Goal: Task Accomplishment & Management: Complete application form

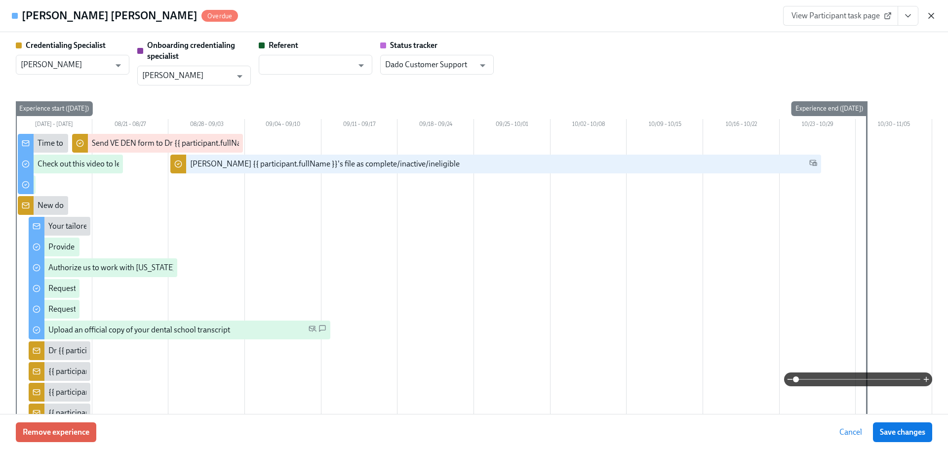
click at [935, 16] on icon "button" at bounding box center [931, 16] width 10 height 10
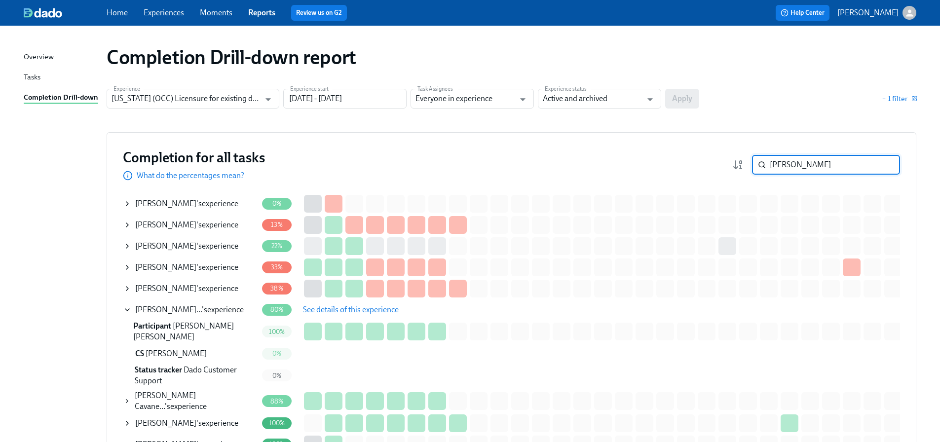
click at [804, 166] on input "ana" at bounding box center [835, 165] width 130 height 20
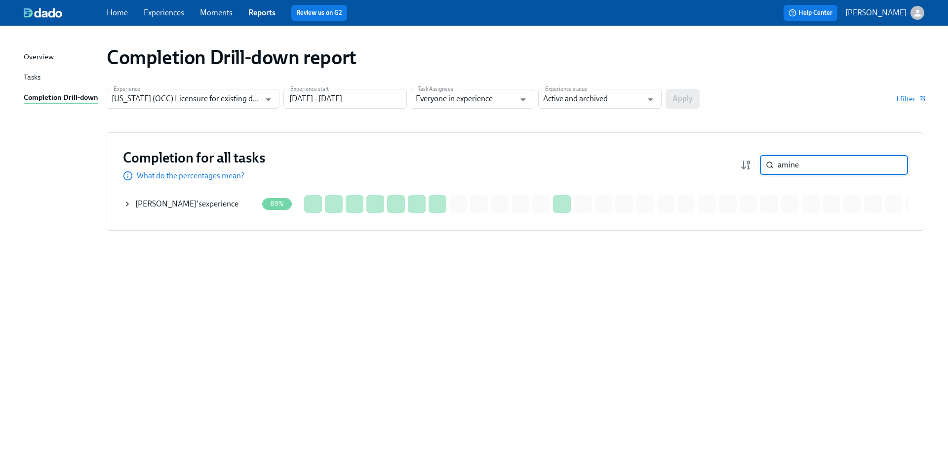
type input "amine"
click at [184, 202] on div "Amine Elkhalil 's experience" at bounding box center [186, 203] width 103 height 11
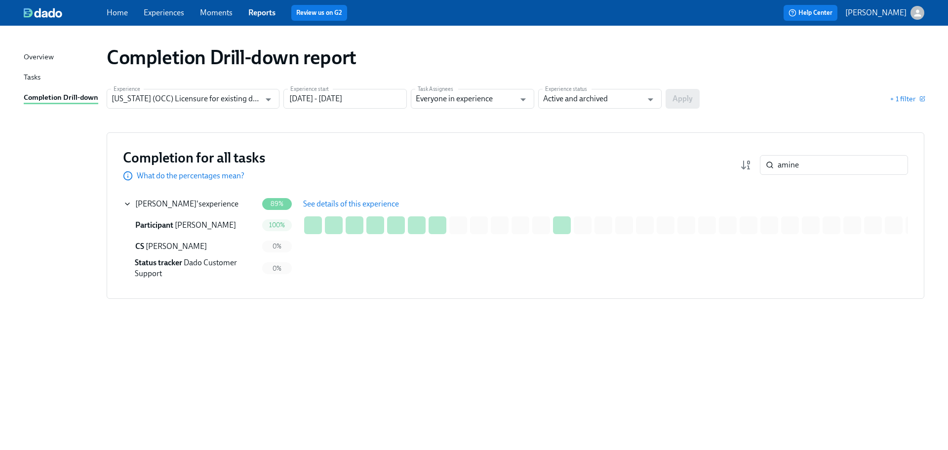
click at [310, 204] on span "See details of this experience" at bounding box center [351, 204] width 96 height 10
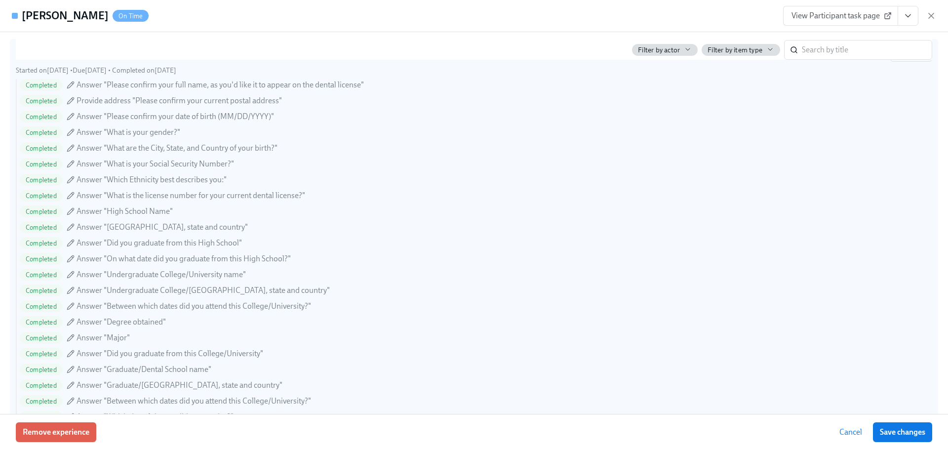
scroll to position [1036, 0]
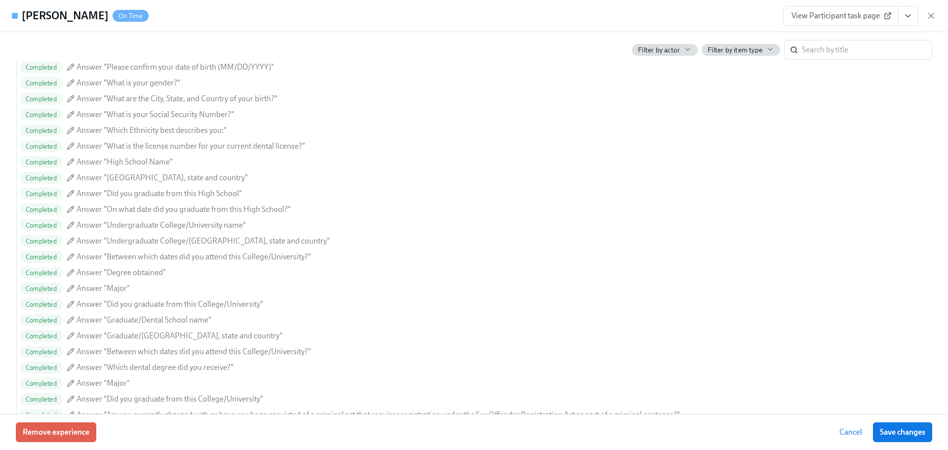
click at [852, 16] on span "View Participant task page" at bounding box center [840, 16] width 98 height 10
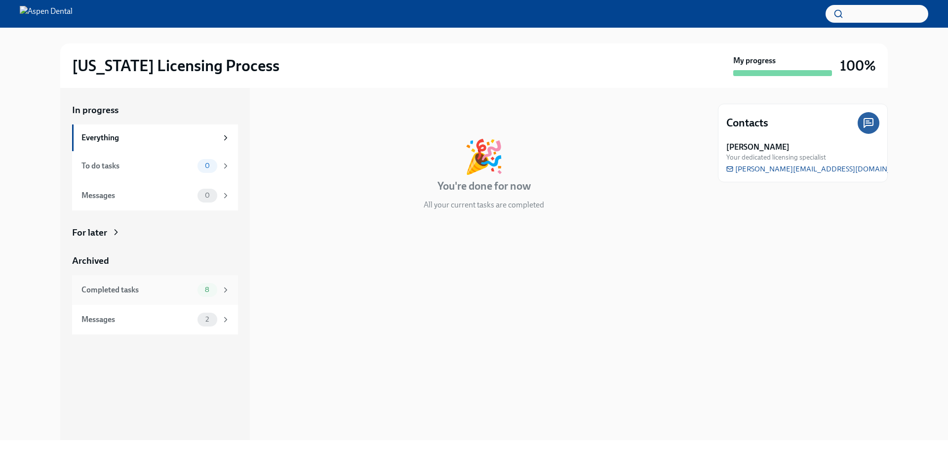
click at [150, 291] on div "Completed tasks" at bounding box center [137, 289] width 112 height 11
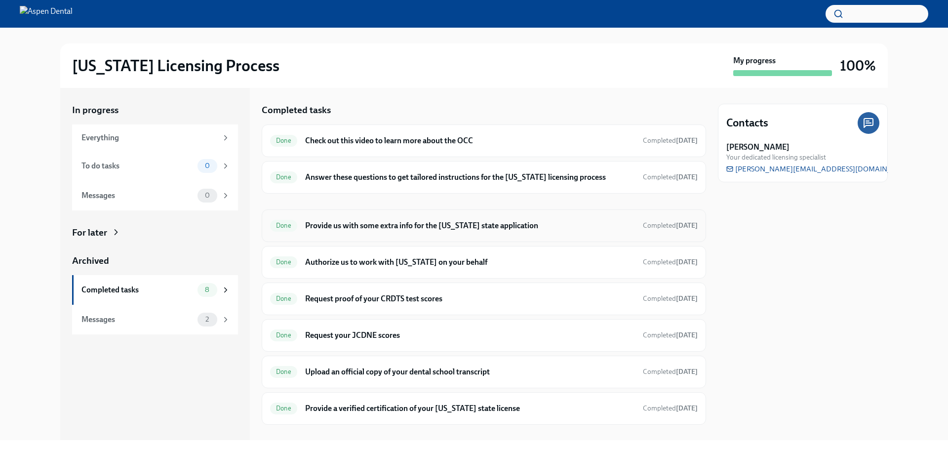
click at [347, 228] on h6 "Provide us with some extra info for the [US_STATE] state application" at bounding box center [470, 225] width 330 height 11
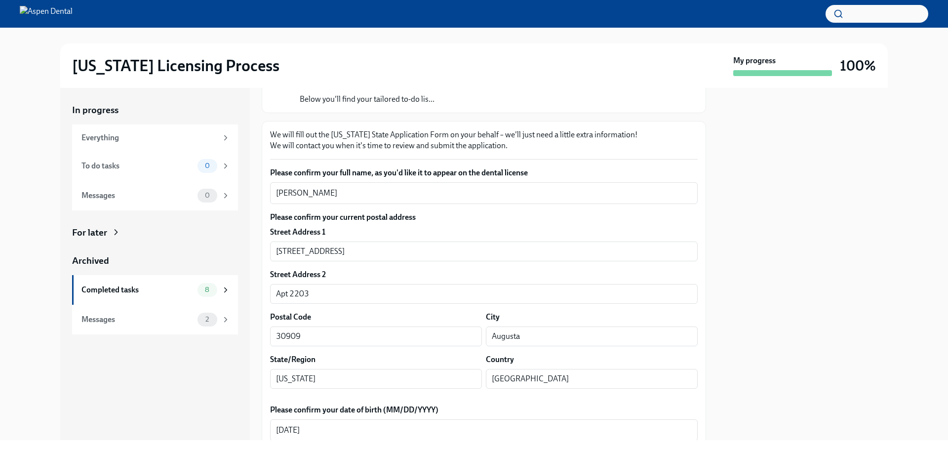
scroll to position [99, 0]
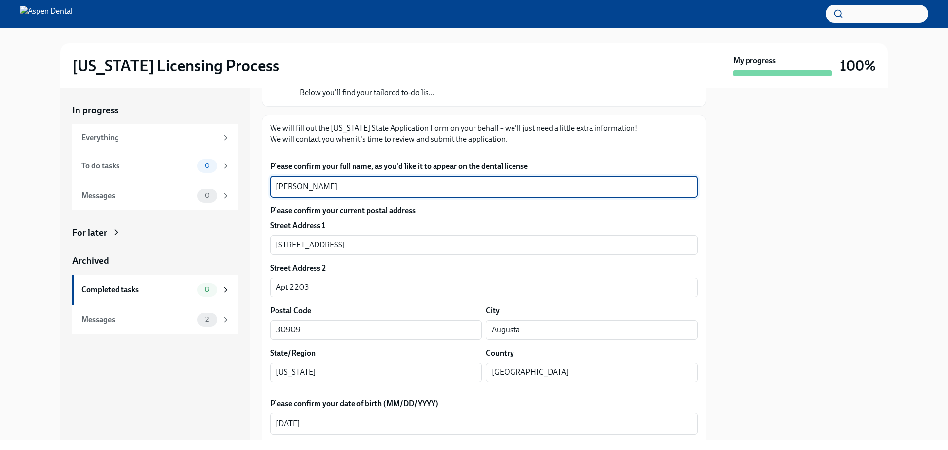
drag, startPoint x: 369, startPoint y: 187, endPoint x: 316, endPoint y: 185, distance: 52.8
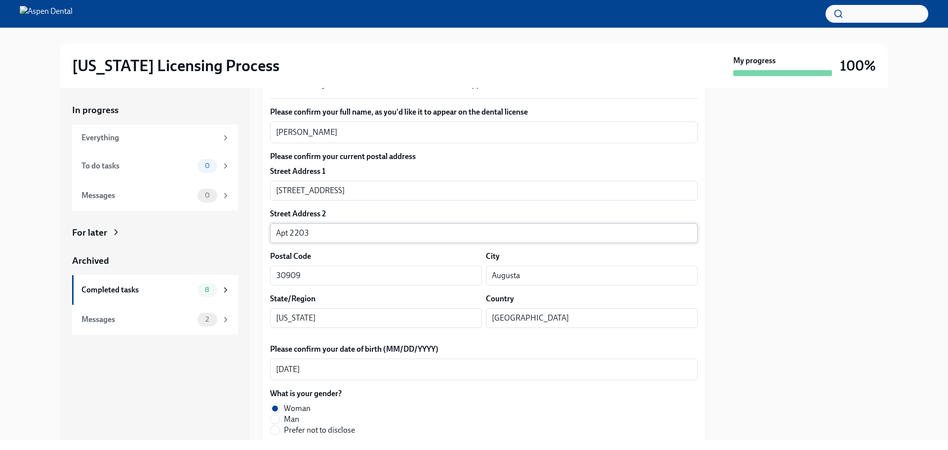
scroll to position [148, 0]
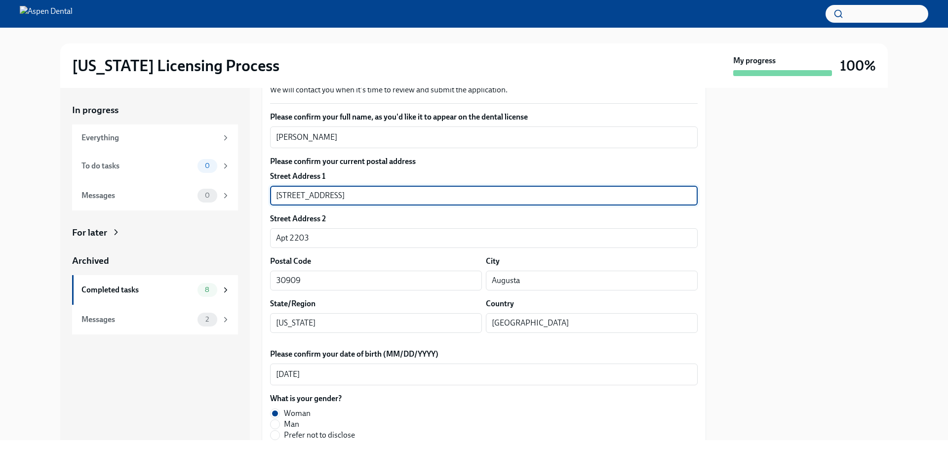
drag, startPoint x: 337, startPoint y: 195, endPoint x: 267, endPoint y: 194, distance: 69.6
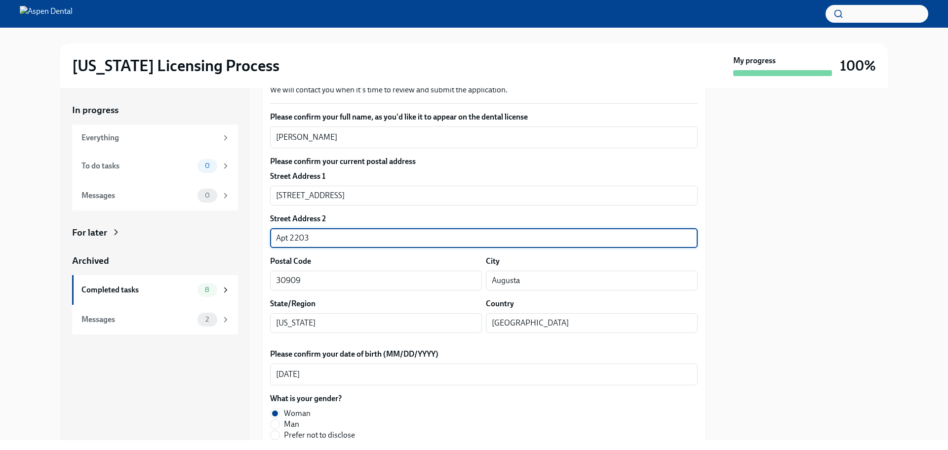
drag, startPoint x: 310, startPoint y: 234, endPoint x: 286, endPoint y: 235, distance: 24.7
click at [255, 233] on div "In progress Everything To do tasks 0 Messages 0 For later Archived Completed ta…" at bounding box center [473, 264] width 827 height 352
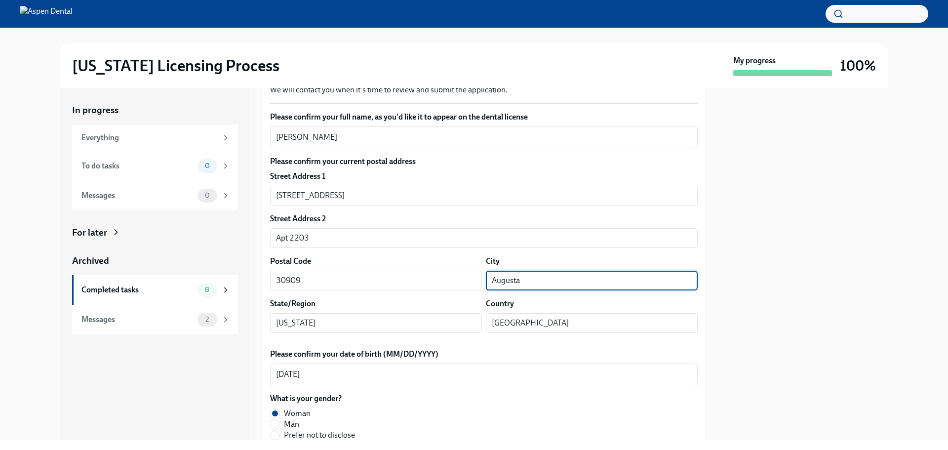
drag, startPoint x: 516, startPoint y: 281, endPoint x: 493, endPoint y: 281, distance: 23.7
click at [472, 280] on div "Postal Code 30909 ​ City Augusta ​" at bounding box center [483, 273] width 427 height 35
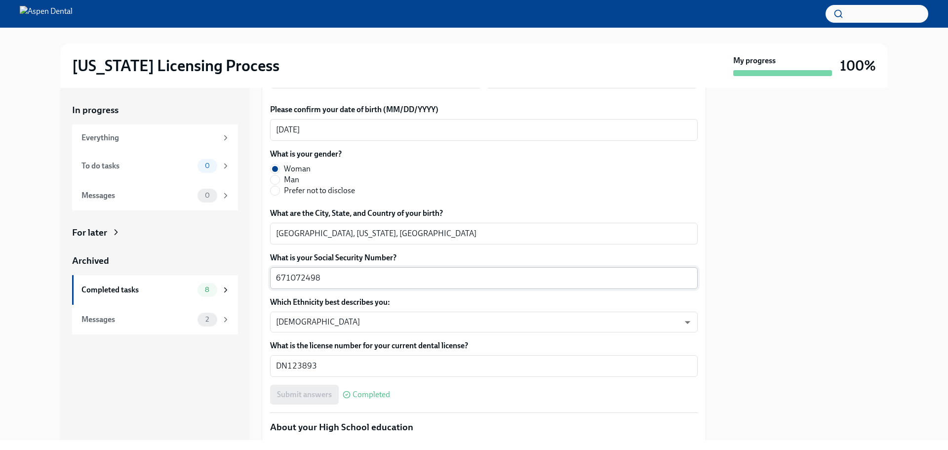
scroll to position [395, 0]
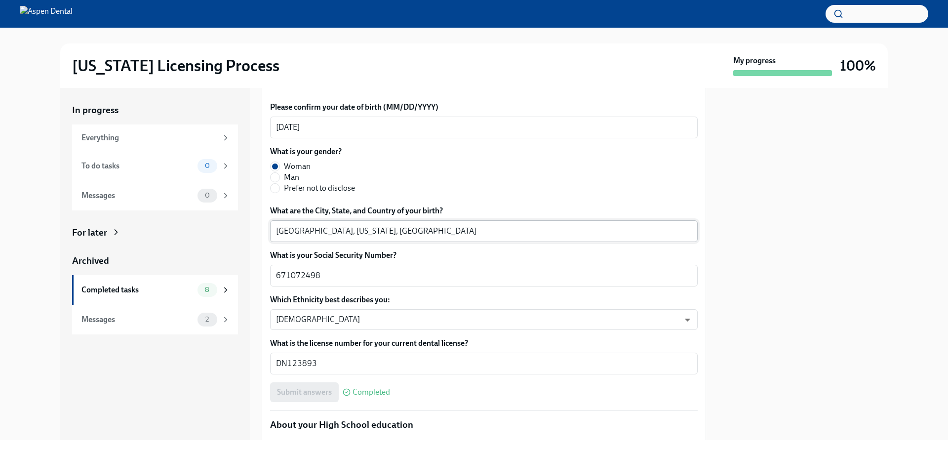
click at [287, 233] on textarea "Atlanta, Georgia, United States" at bounding box center [484, 231] width 416 height 12
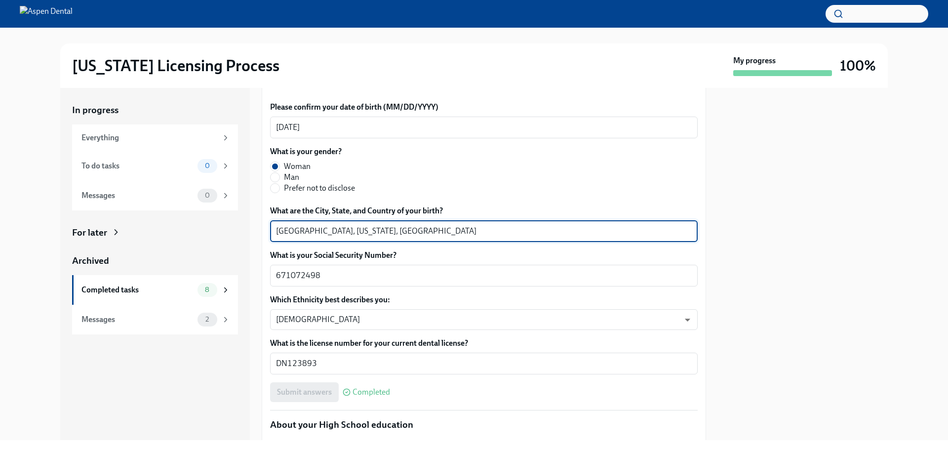
click at [287, 233] on textarea "Atlanta, Georgia, United States" at bounding box center [484, 231] width 416 height 12
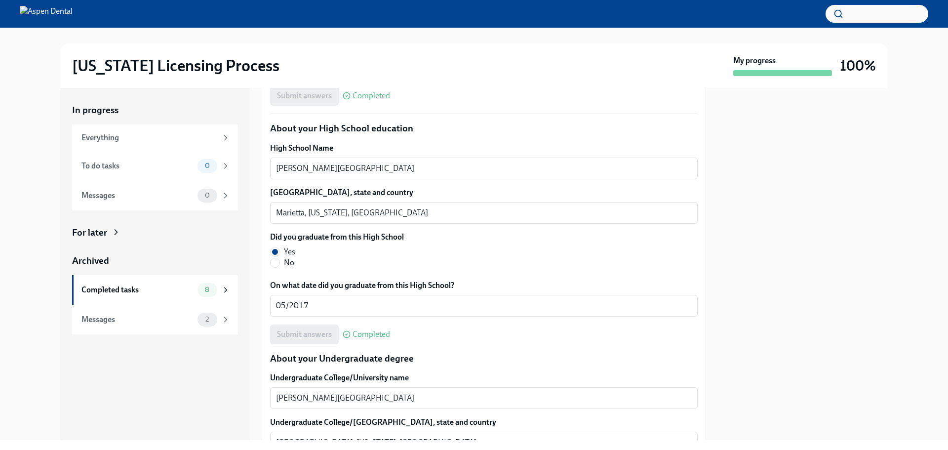
scroll to position [740, 0]
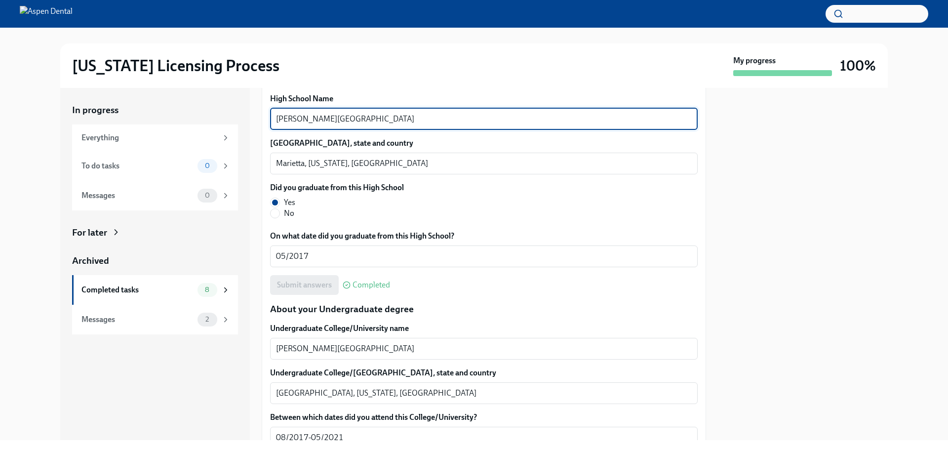
drag, startPoint x: 349, startPoint y: 118, endPoint x: 264, endPoint y: 115, distance: 85.4
click at [245, 115] on div "In progress Everything To do tasks 0 Messages 0 For later Archived Completed ta…" at bounding box center [473, 264] width 827 height 352
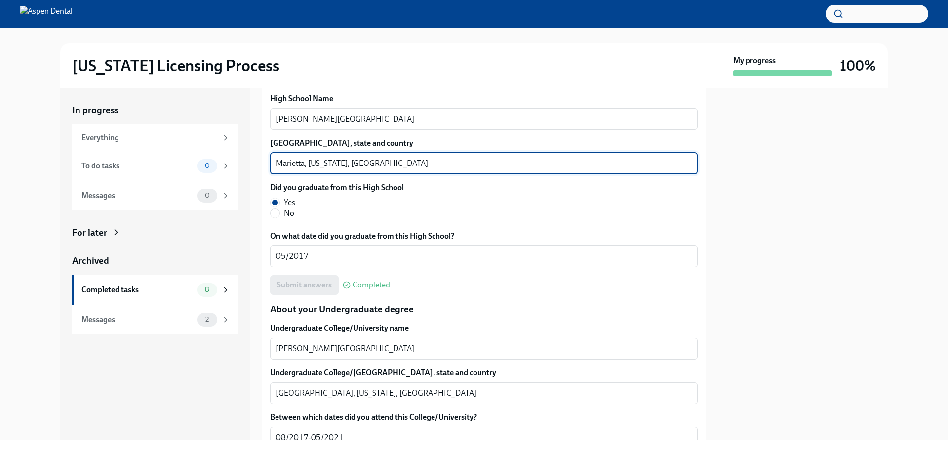
click at [284, 164] on textarea "Marietta, Georgia, United States" at bounding box center [484, 163] width 416 height 12
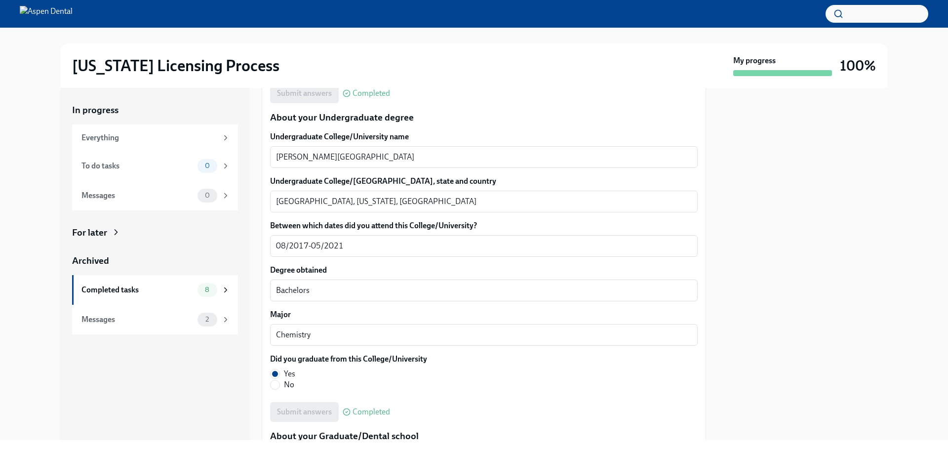
scroll to position [938, 0]
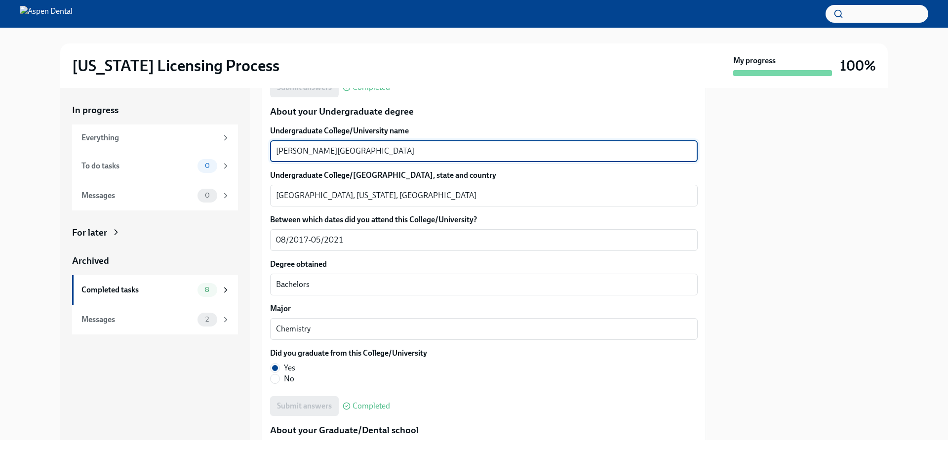
drag, startPoint x: 323, startPoint y: 151, endPoint x: 269, endPoint y: 152, distance: 53.3
click at [269, 152] on div "We will fill out the Illinois State Application Form on your behalf – we'll jus…" at bounding box center [484, 337] width 444 height 2125
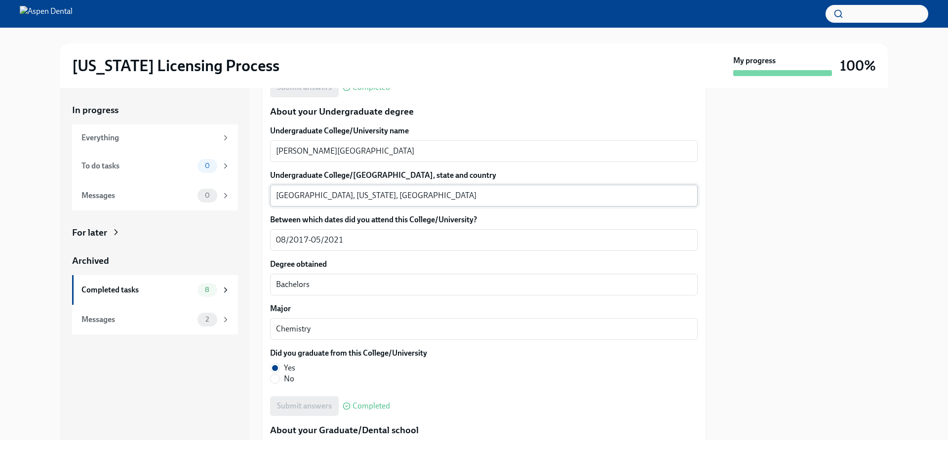
click at [282, 198] on textarea "Macon, Georgia, United States" at bounding box center [484, 196] width 416 height 12
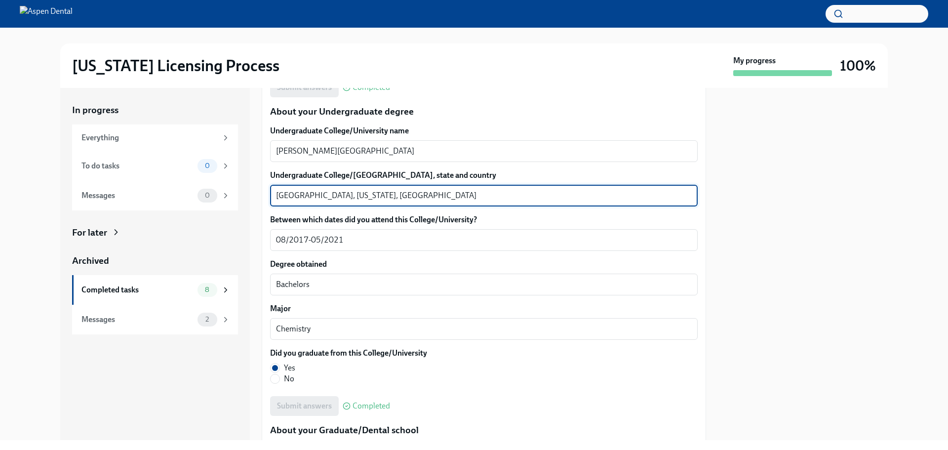
click at [282, 198] on textarea "Macon, Georgia, United States" at bounding box center [484, 196] width 416 height 12
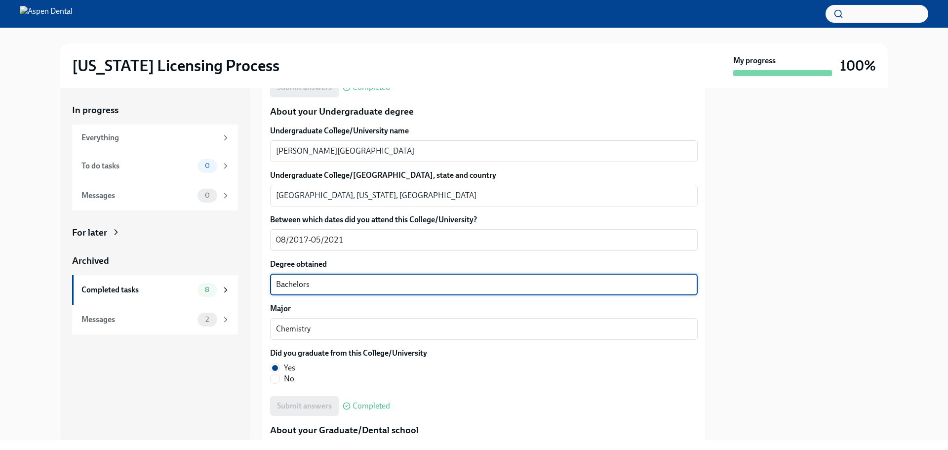
click at [295, 285] on textarea "Bachelors" at bounding box center [484, 284] width 416 height 12
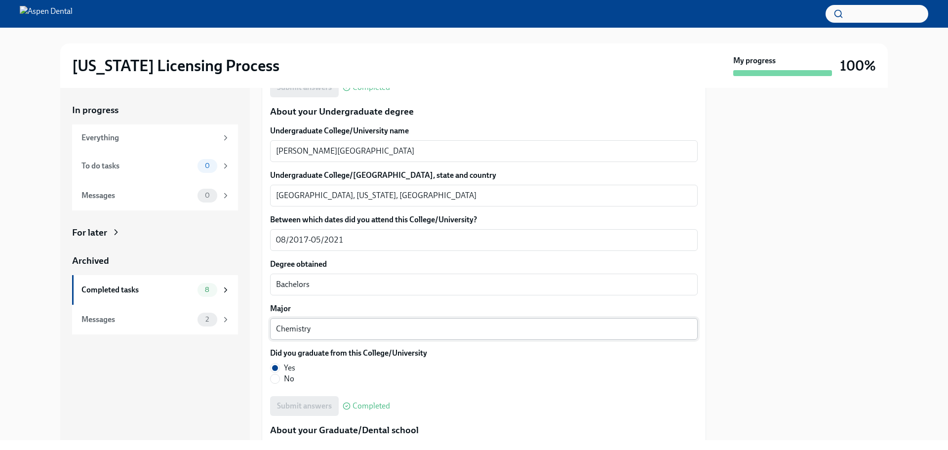
click at [300, 328] on textarea "Chemistry" at bounding box center [484, 329] width 416 height 12
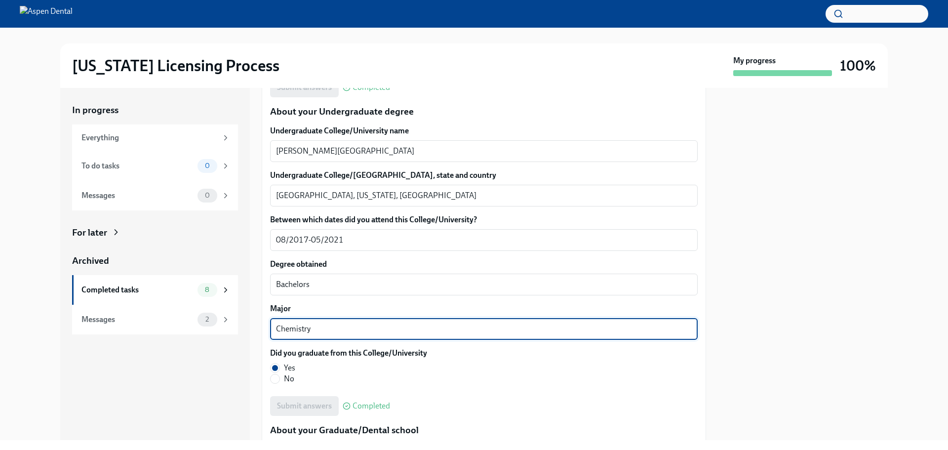
click at [300, 328] on textarea "Chemistry" at bounding box center [484, 329] width 416 height 12
type textarea "Chemistry"
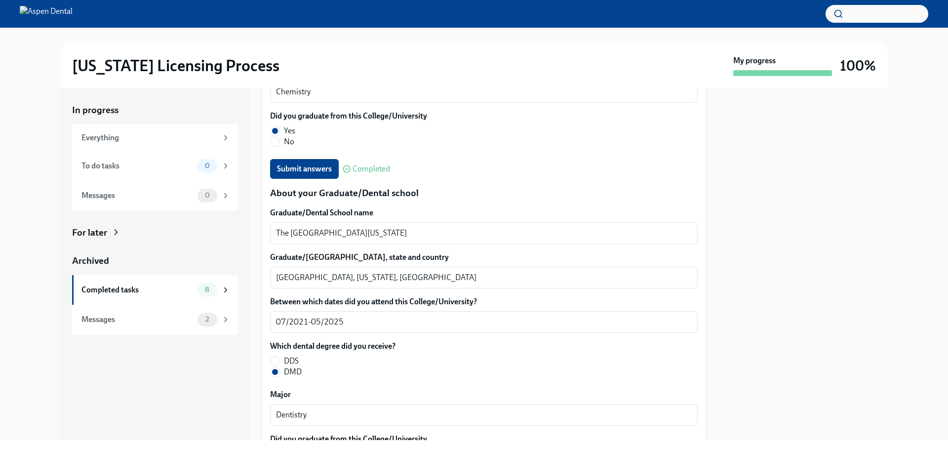
scroll to position [1185, 0]
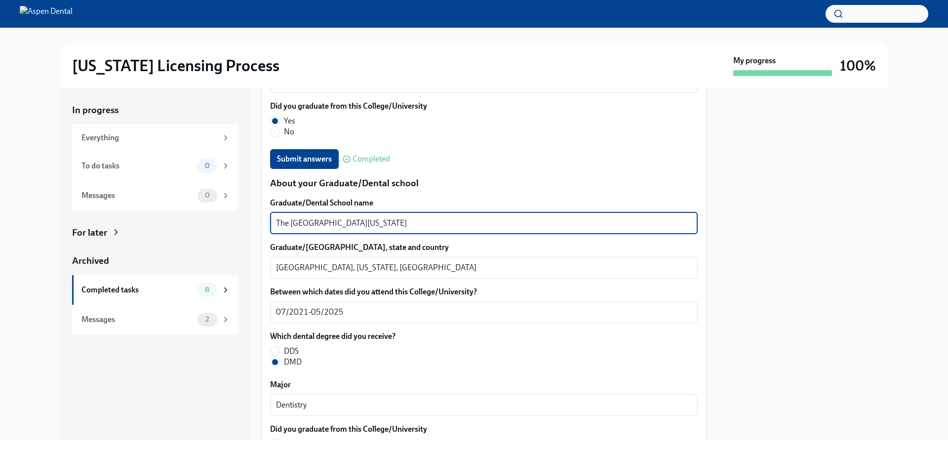
drag, startPoint x: 391, startPoint y: 221, endPoint x: 243, endPoint y: 226, distance: 148.1
click at [239, 226] on div "In progress Everything To do tasks 0 Messages 0 For later Archived Completed ta…" at bounding box center [473, 264] width 827 height 352
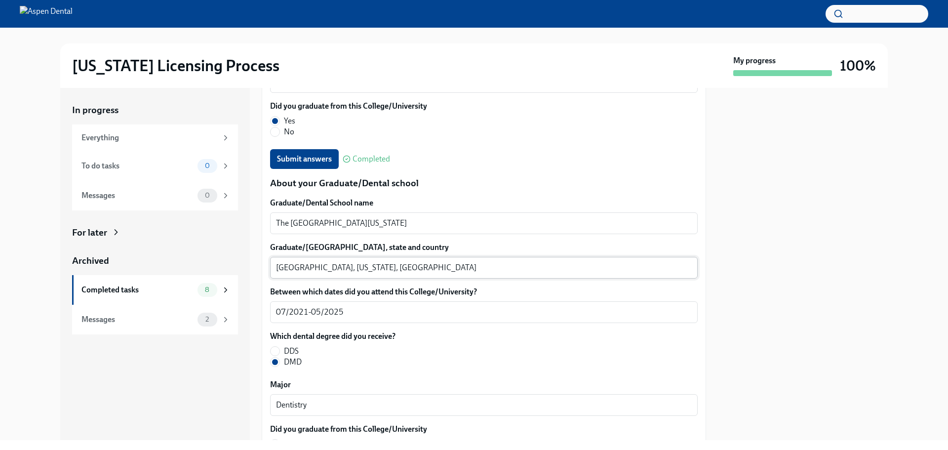
click at [286, 264] on textarea "Augusta, Georgia, United States" at bounding box center [484, 268] width 416 height 12
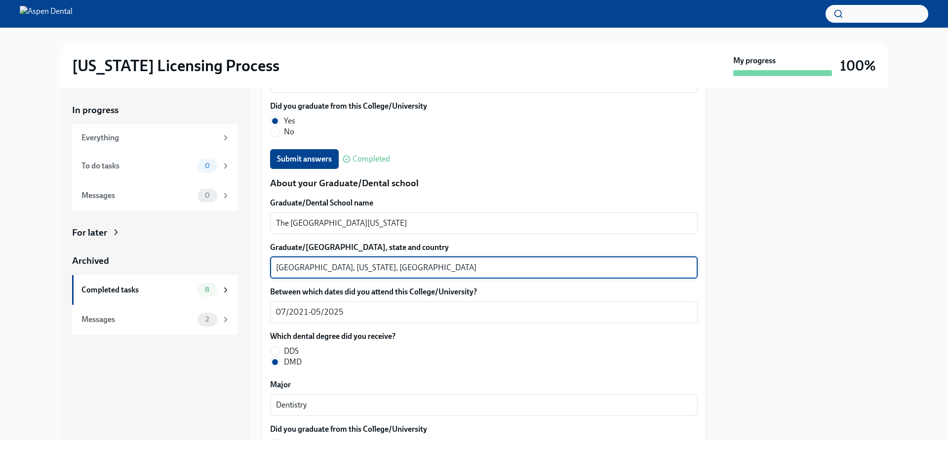
click at [286, 264] on textarea "Augusta, Georgia, United States" at bounding box center [484, 268] width 416 height 12
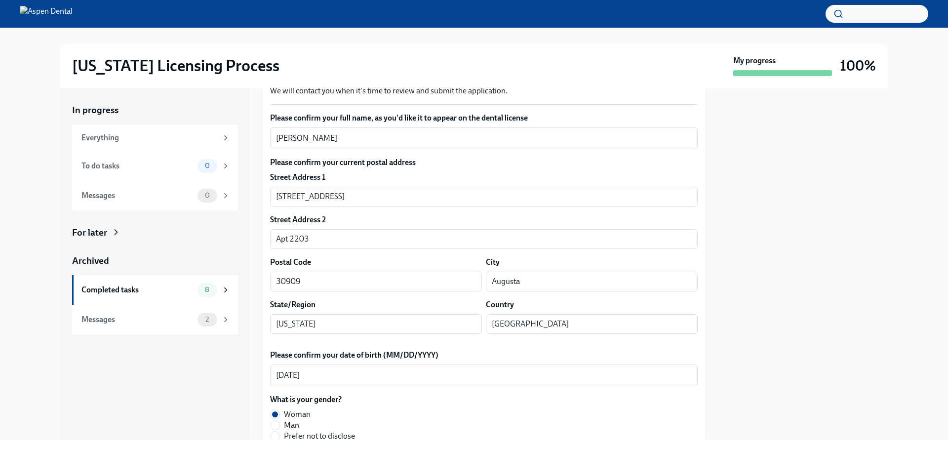
scroll to position [49, 0]
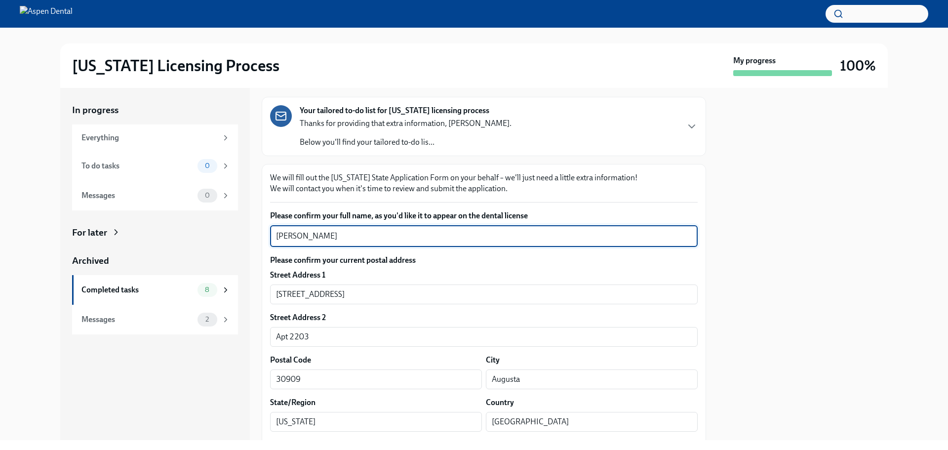
drag, startPoint x: 345, startPoint y: 234, endPoint x: 277, endPoint y: 234, distance: 68.1
click at [275, 234] on div "Amine Hussein Elkhalil x ​" at bounding box center [483, 236] width 427 height 22
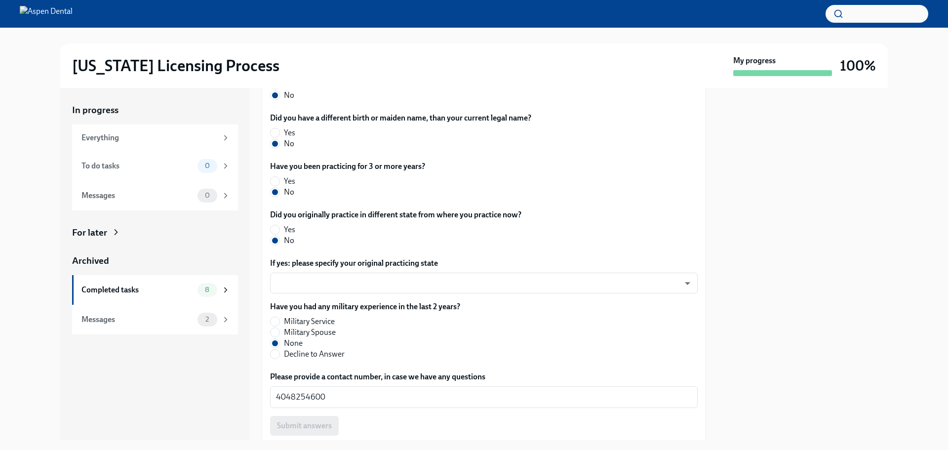
scroll to position [444, 0]
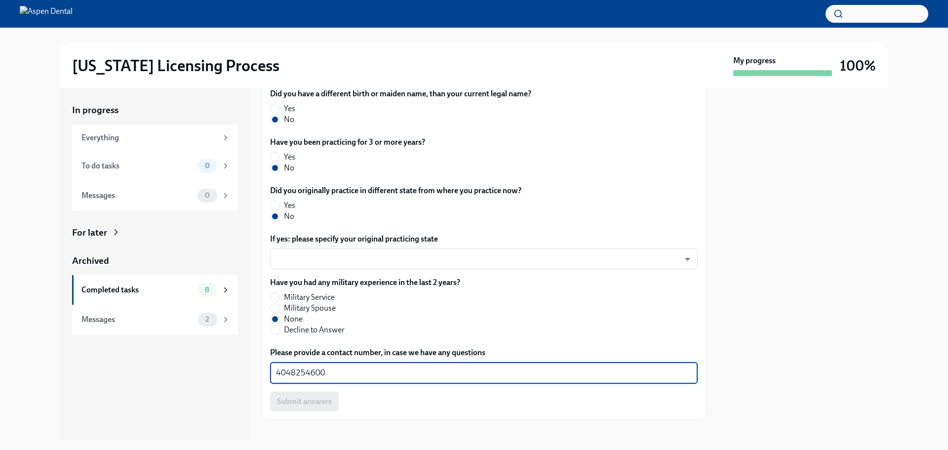
drag, startPoint x: 323, startPoint y: 373, endPoint x: 262, endPoint y: 373, distance: 61.2
click at [262, 373] on div "The requirements for training at the OCC vary depending on your situation. Plea…" at bounding box center [484, 102] width 444 height 636
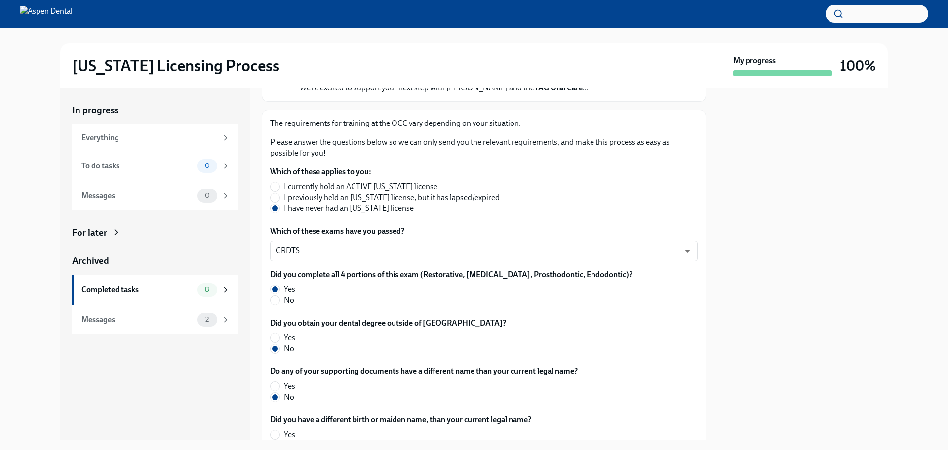
scroll to position [0, 0]
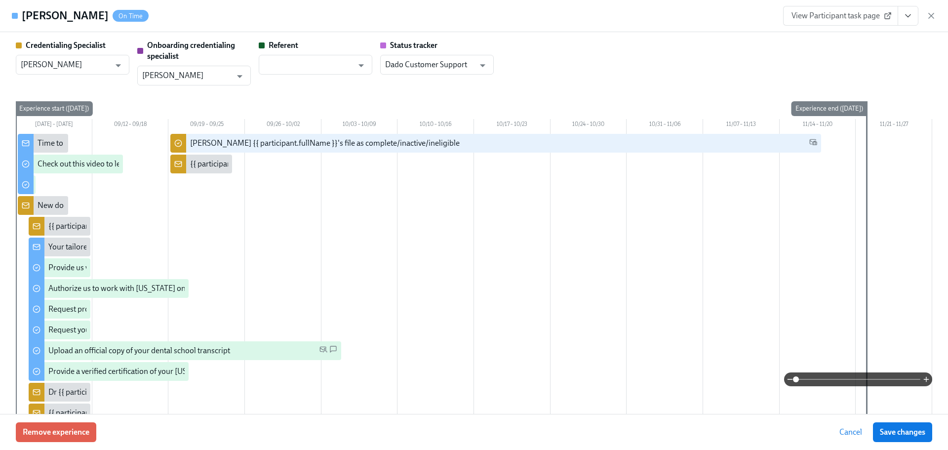
scroll to position [1036, 0]
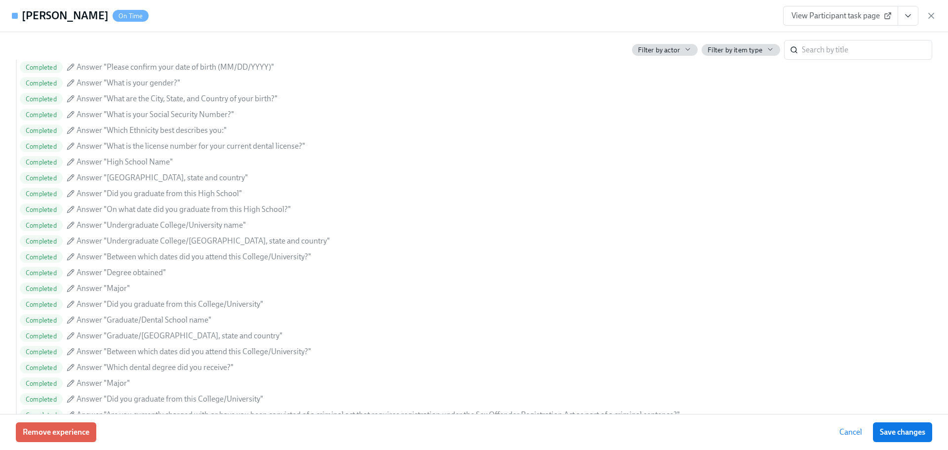
click at [927, 21] on div "View Participant task page" at bounding box center [859, 16] width 153 height 20
click at [929, 19] on icon "button" at bounding box center [931, 16] width 10 height 10
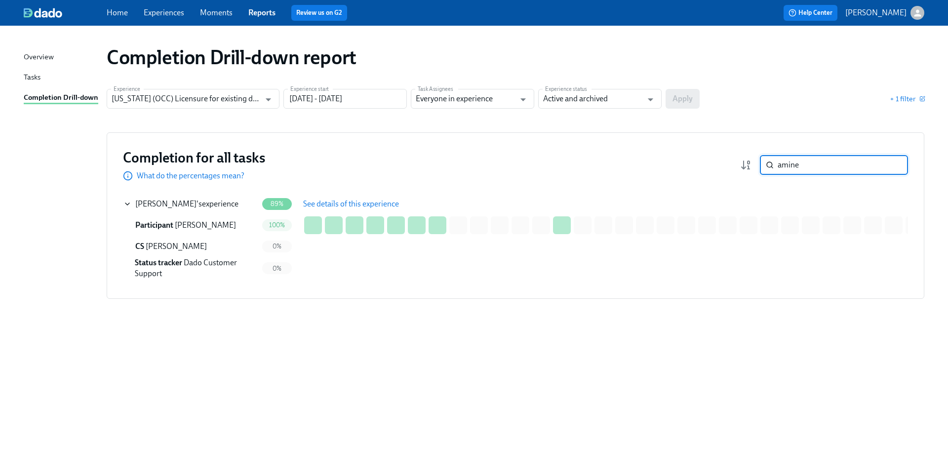
click at [820, 168] on input "amine" at bounding box center [842, 165] width 130 height 20
click at [820, 167] on input "amine" at bounding box center [842, 165] width 130 height 20
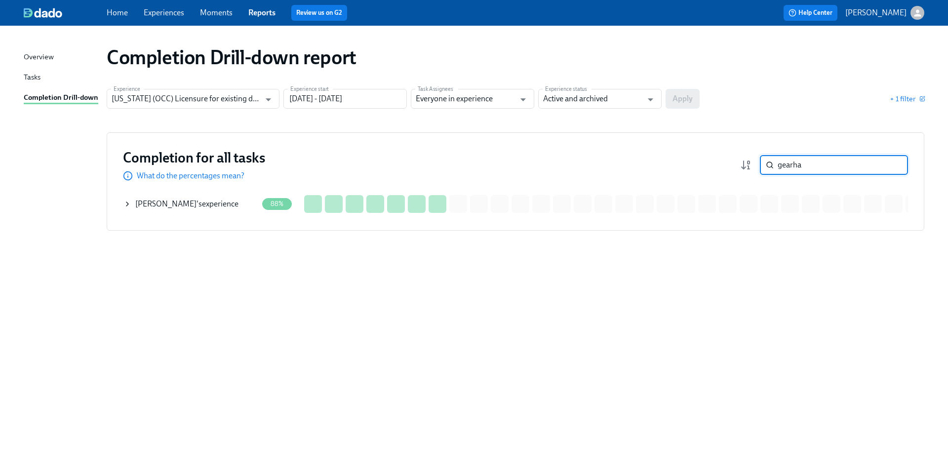
type input "gearha"
click at [210, 205] on div "Drew Gearhart 's experience" at bounding box center [186, 203] width 103 height 11
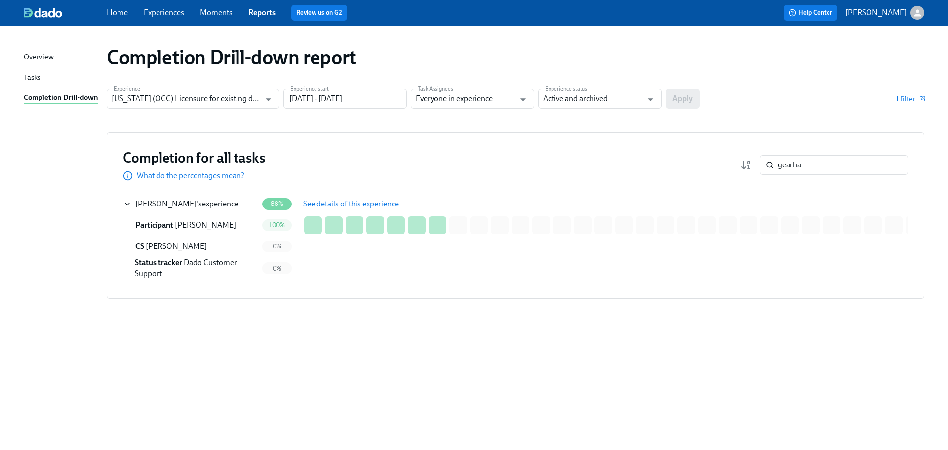
click at [343, 210] on button "See details of this experience" at bounding box center [351, 204] width 110 height 20
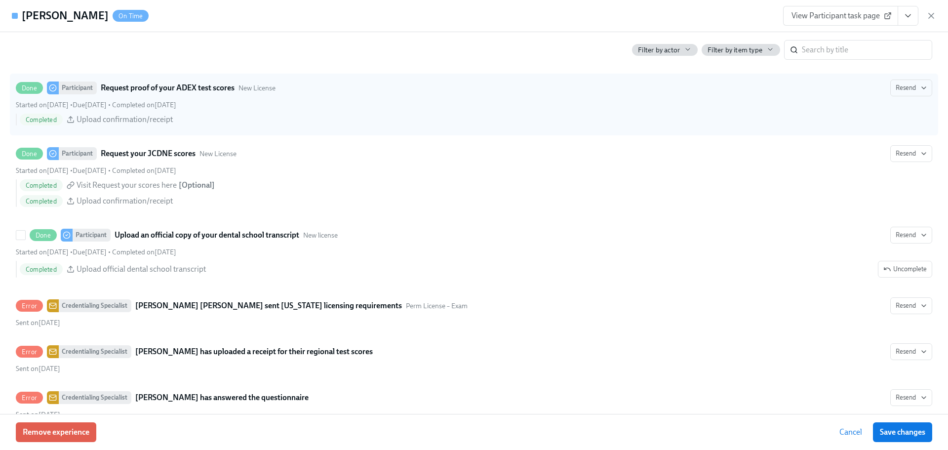
scroll to position [1629, 0]
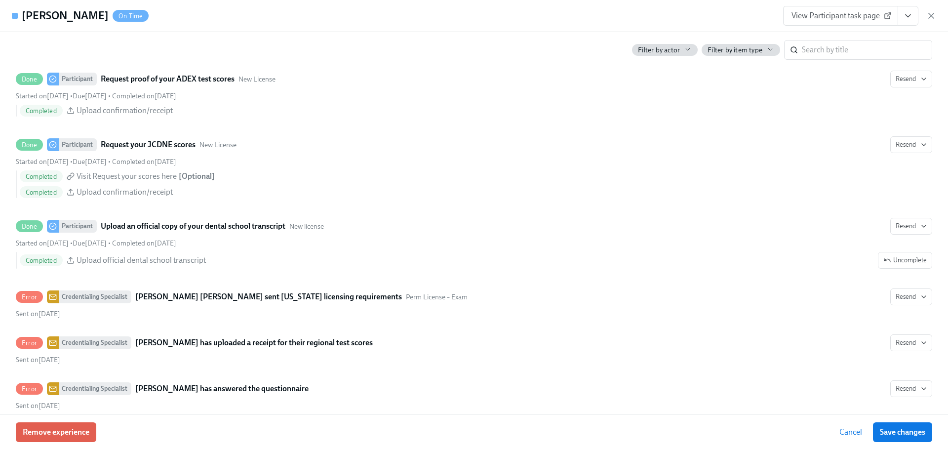
click at [817, 16] on span "View Participant task page" at bounding box center [840, 16] width 98 height 10
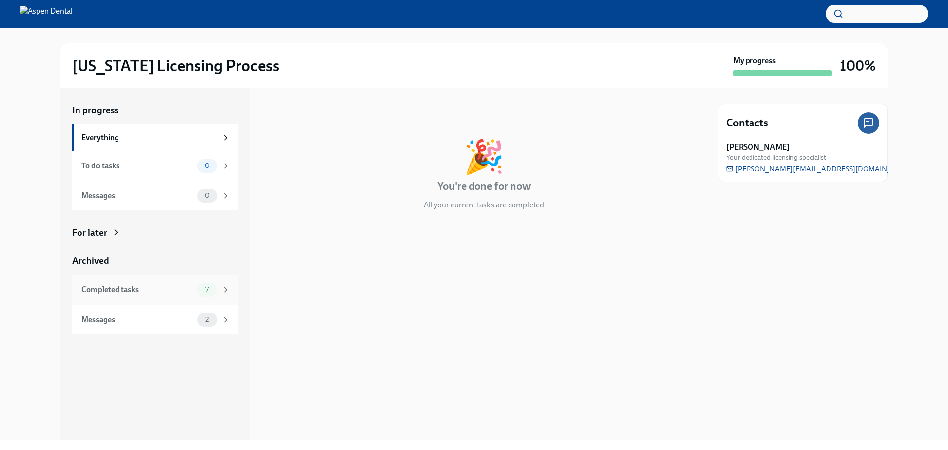
click at [186, 293] on div "Completed tasks" at bounding box center [137, 289] width 112 height 11
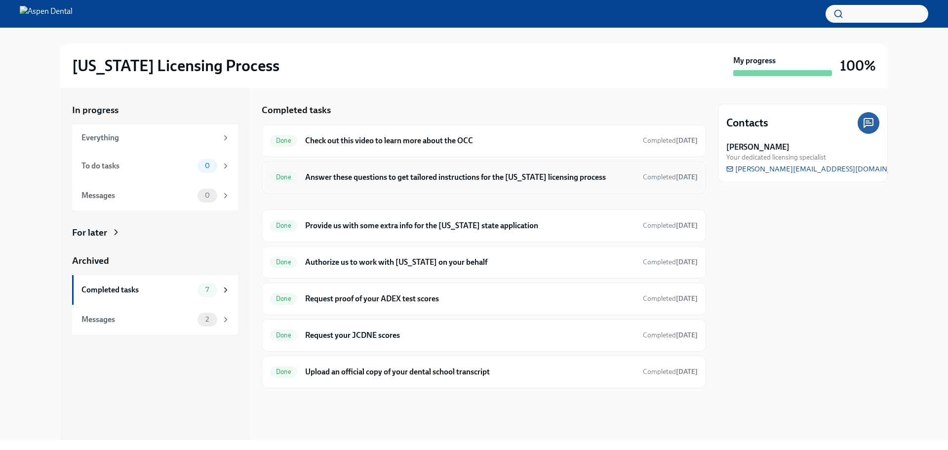
click at [366, 182] on h6 "Answer these questions to get tailored instructions for the Illinois licensing …" at bounding box center [470, 177] width 330 height 11
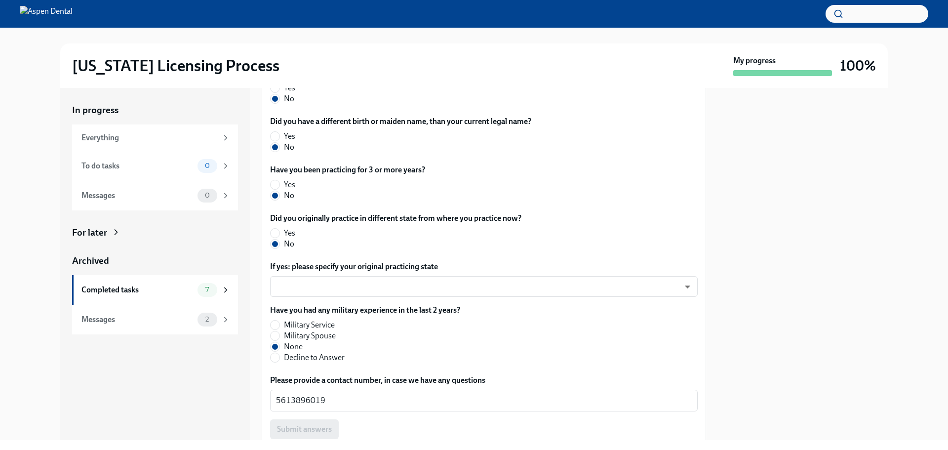
scroll to position [456, 0]
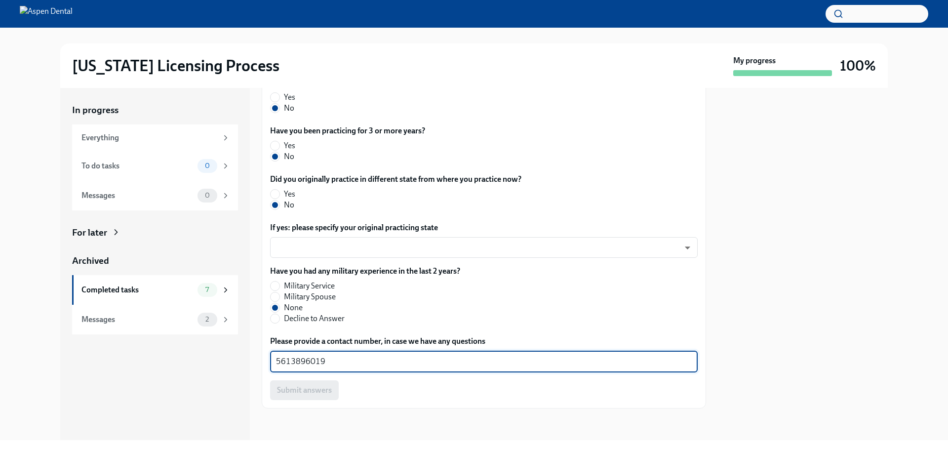
drag, startPoint x: 330, startPoint y: 362, endPoint x: 260, endPoint y: 358, distance: 70.2
click at [260, 358] on div "In progress Everything To do tasks 0 Messages 0 For later Archived Completed ta…" at bounding box center [473, 264] width 827 height 352
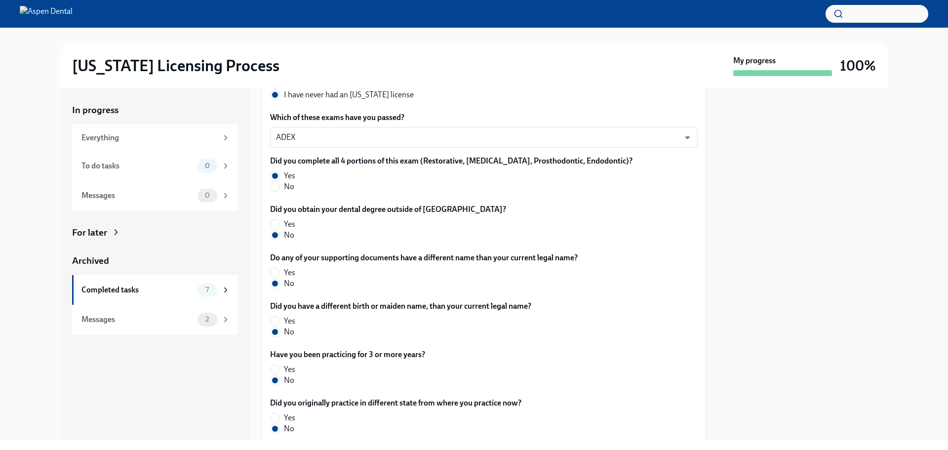
scroll to position [0, 0]
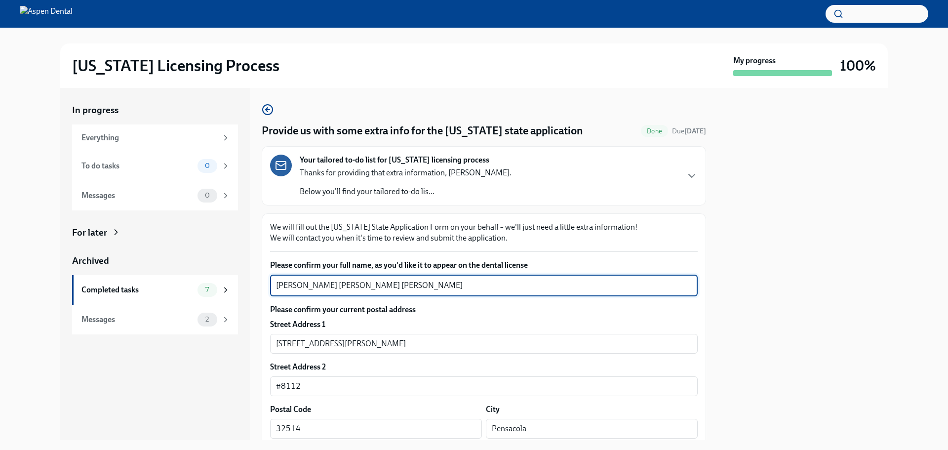
drag, startPoint x: 366, startPoint y: 284, endPoint x: 274, endPoint y: 287, distance: 91.4
click at [274, 287] on div "[PERSON_NAME] [PERSON_NAME] [PERSON_NAME] x ​" at bounding box center [483, 285] width 427 height 22
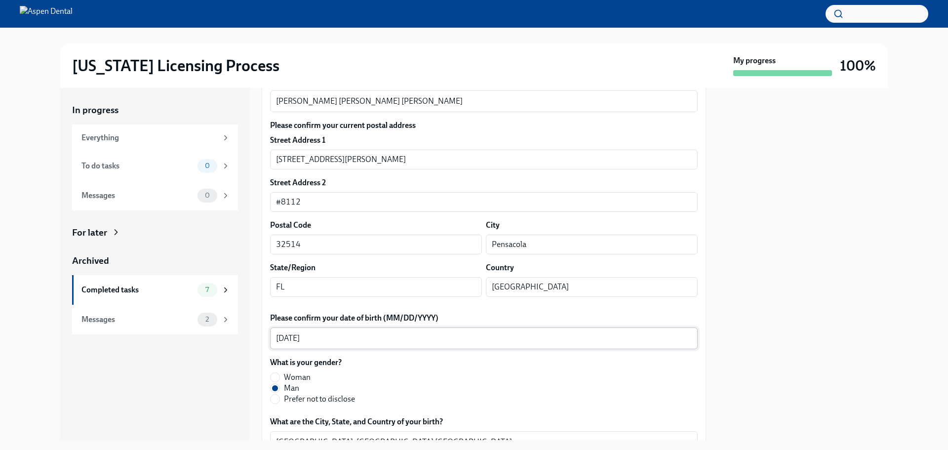
scroll to position [99, 0]
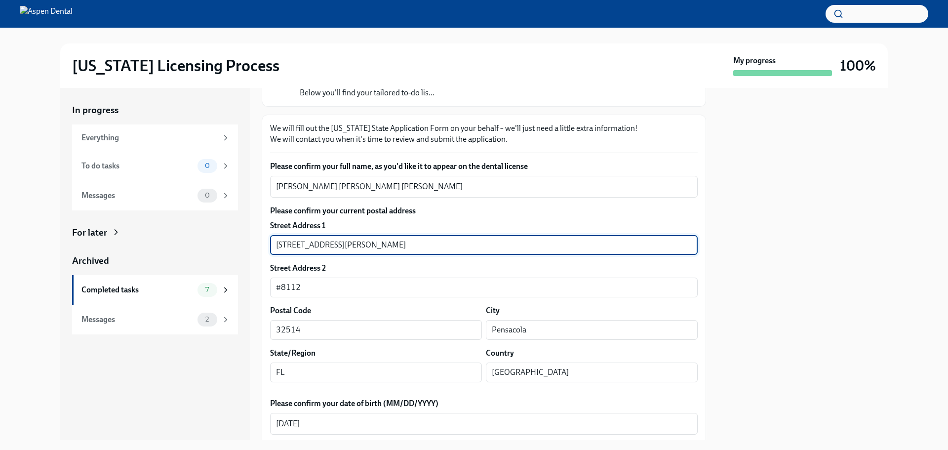
drag, startPoint x: 339, startPoint y: 246, endPoint x: 267, endPoint y: 247, distance: 72.1
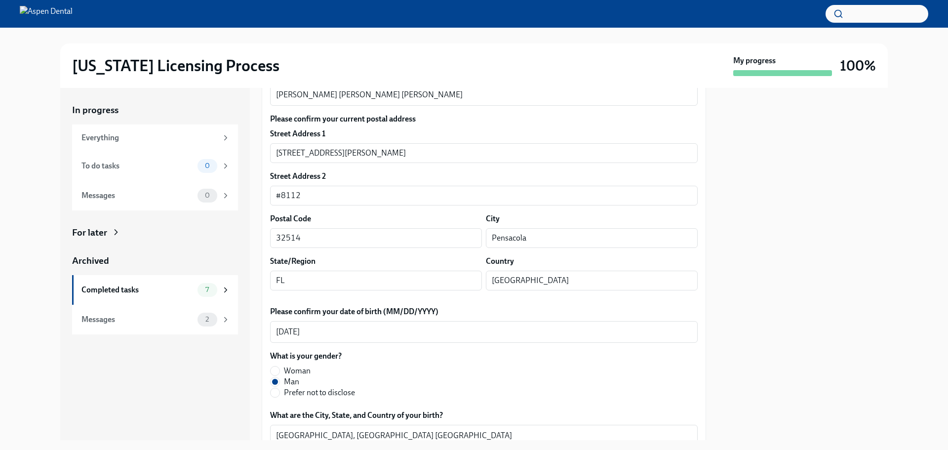
scroll to position [247, 0]
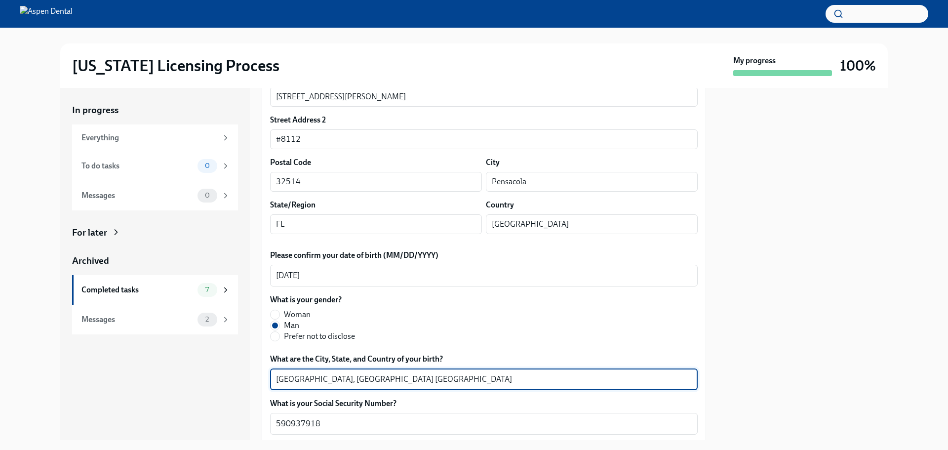
drag, startPoint x: 332, startPoint y: 376, endPoint x: 268, endPoint y: 383, distance: 64.1
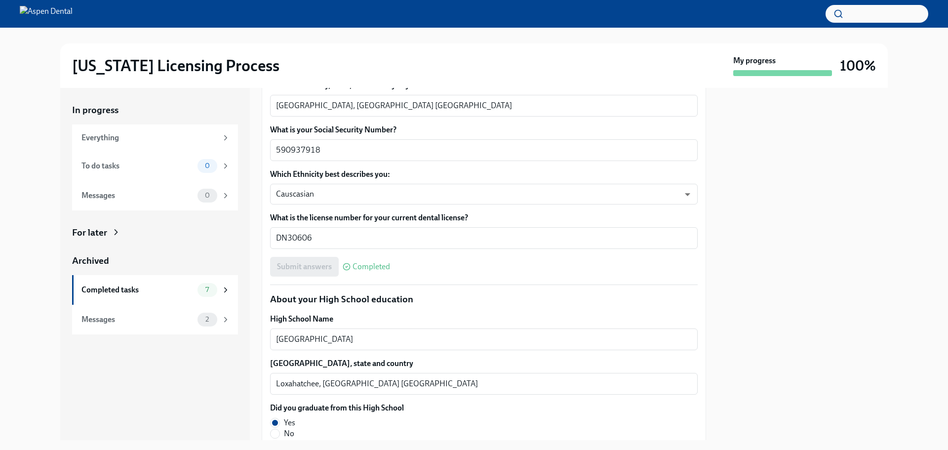
scroll to position [543, 0]
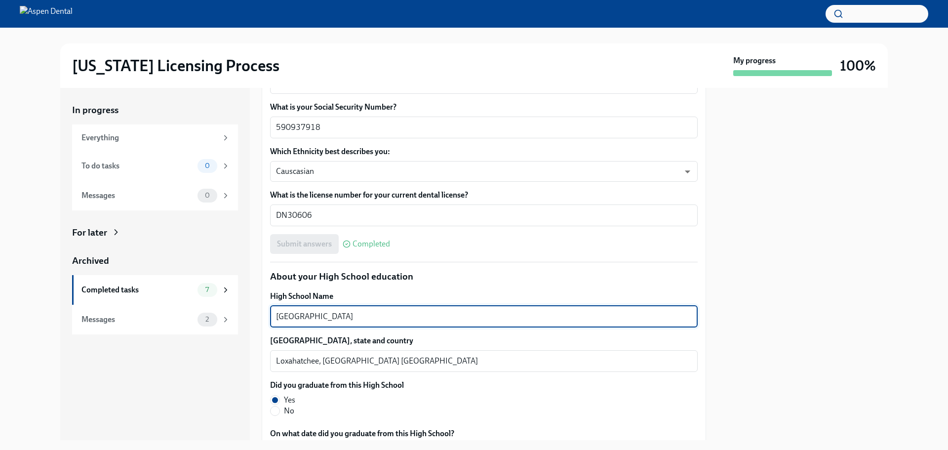
drag, startPoint x: 419, startPoint y: 312, endPoint x: 255, endPoint y: 310, distance: 163.4
click at [254, 309] on div "In progress Everything To do tasks 0 Messages 0 For later Archived Completed ta…" at bounding box center [473, 264] width 827 height 352
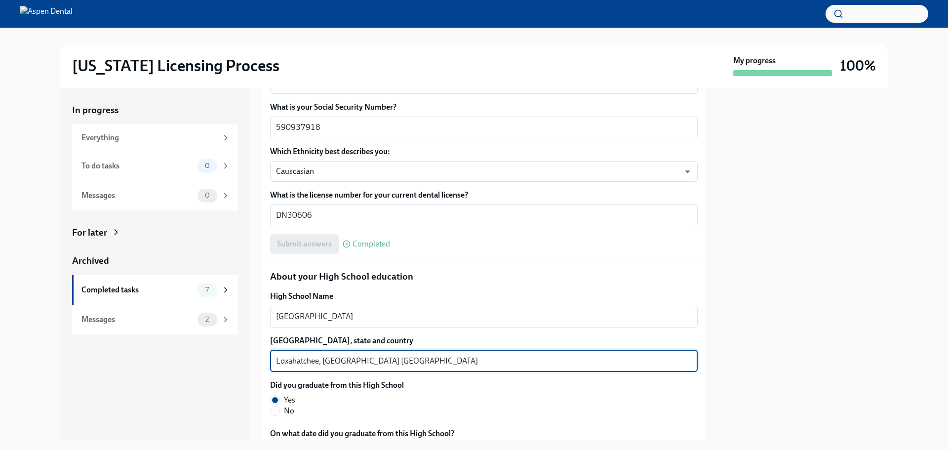
drag, startPoint x: 319, startPoint y: 363, endPoint x: 243, endPoint y: 360, distance: 75.6
click at [243, 360] on div "In progress Everything To do tasks 0 Messages 0 For later Archived Completed ta…" at bounding box center [473, 264] width 827 height 352
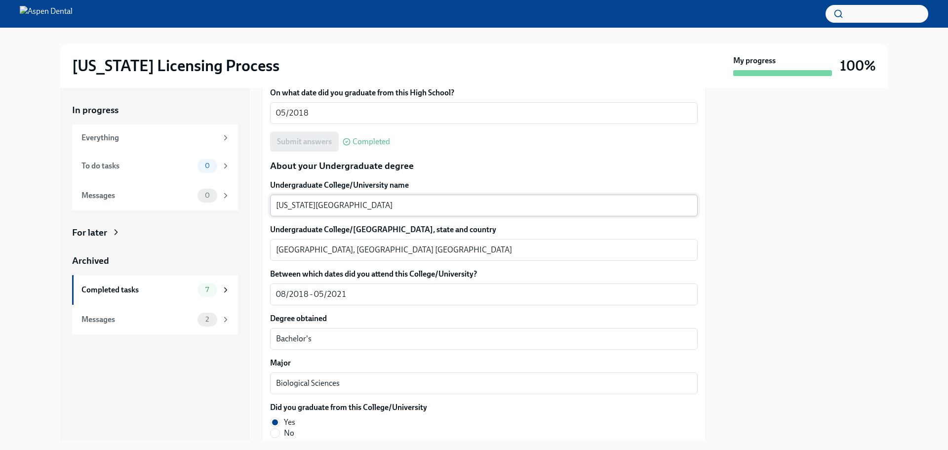
scroll to position [888, 0]
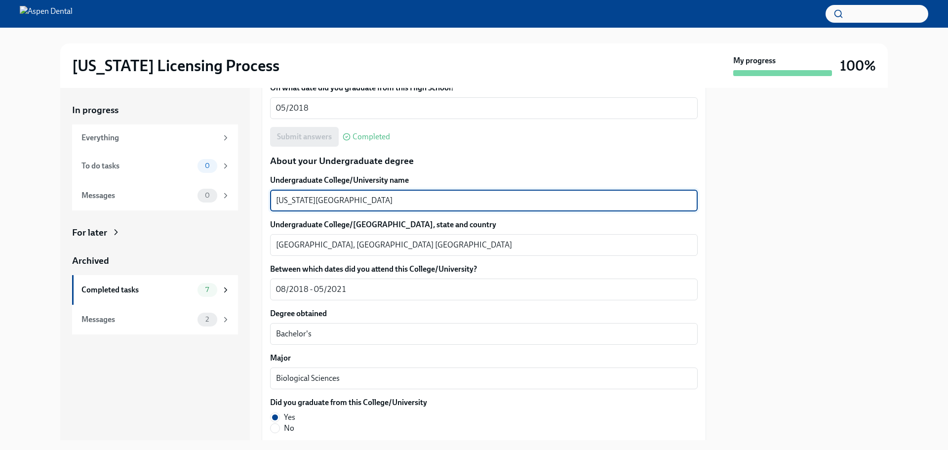
drag, startPoint x: 365, startPoint y: 202, endPoint x: 274, endPoint y: 204, distance: 90.8
click at [274, 204] on div "[US_STATE] Atlantic University x ​" at bounding box center [483, 201] width 427 height 22
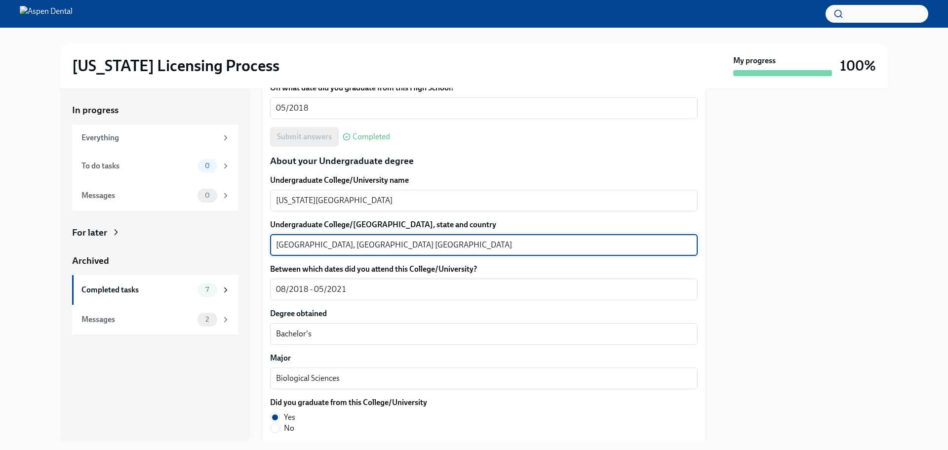
drag, startPoint x: 314, startPoint y: 245, endPoint x: 253, endPoint y: 245, distance: 61.2
click at [253, 245] on div "In progress Everything To do tasks 0 Messages 0 For later Archived Completed ta…" at bounding box center [473, 264] width 827 height 352
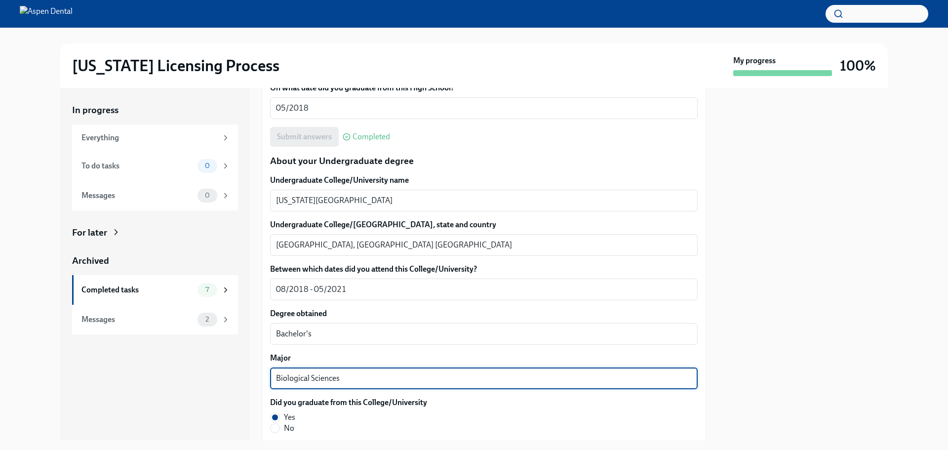
drag, startPoint x: 342, startPoint y: 381, endPoint x: 281, endPoint y: 379, distance: 60.2
click at [248, 377] on div "In progress Everything To do tasks 0 Messages 0 For later Archived Completed ta…" at bounding box center [473, 264] width 827 height 352
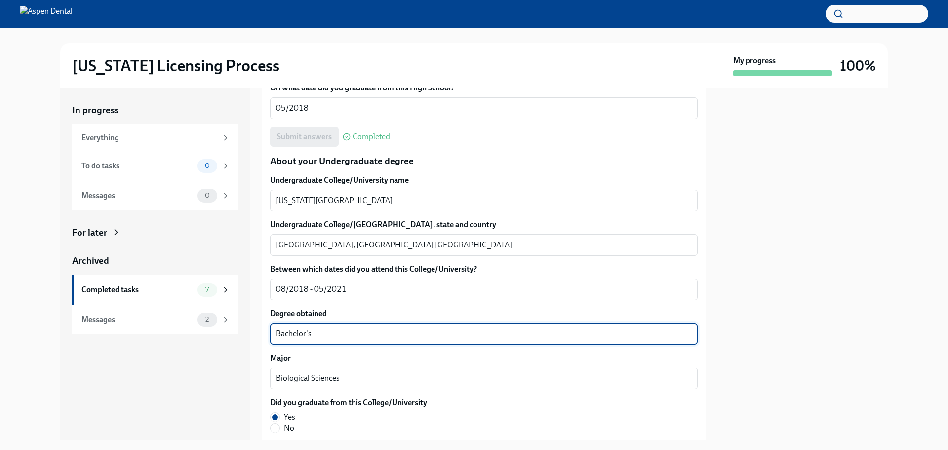
drag, startPoint x: 301, startPoint y: 337, endPoint x: 256, endPoint y: 338, distance: 44.9
click at [256, 338] on div "In progress Everything To do tasks 0 Messages 0 For later Archived Completed ta…" at bounding box center [473, 264] width 827 height 352
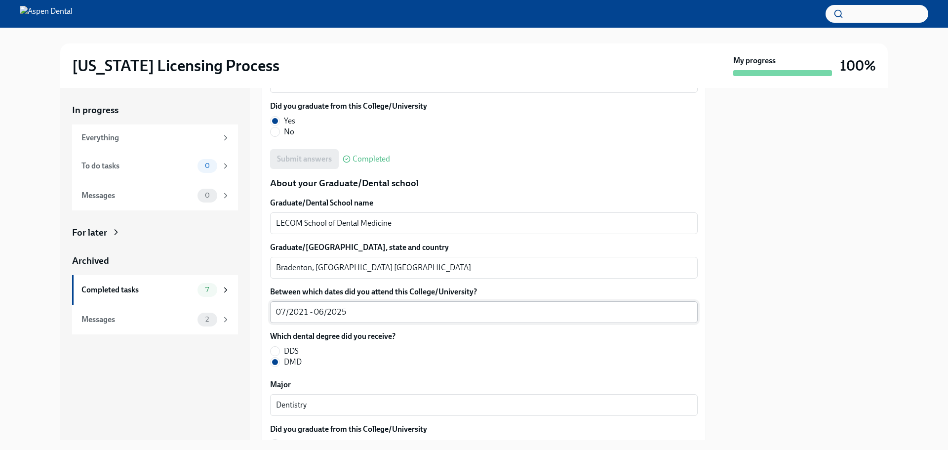
scroll to position [1234, 0]
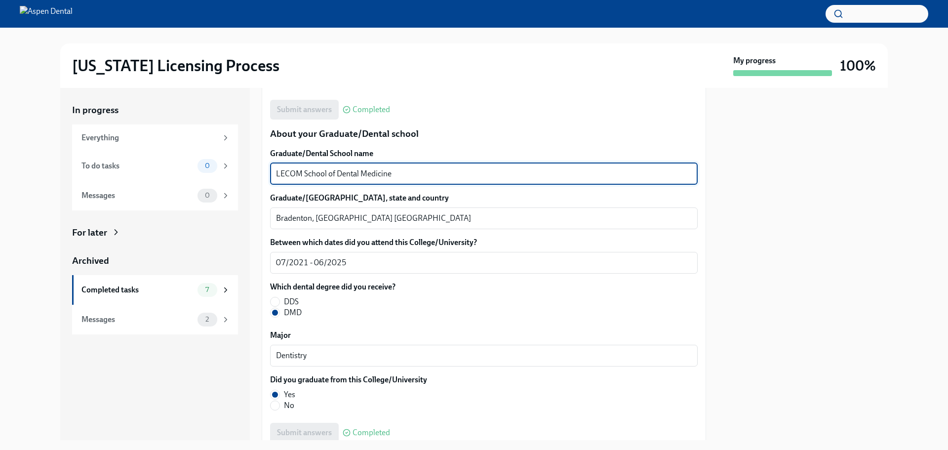
drag, startPoint x: 391, startPoint y: 173, endPoint x: 249, endPoint y: 176, distance: 142.2
click at [239, 176] on div "In progress Everything To do tasks 0 Messages 0 For later Archived Completed ta…" at bounding box center [473, 264] width 827 height 352
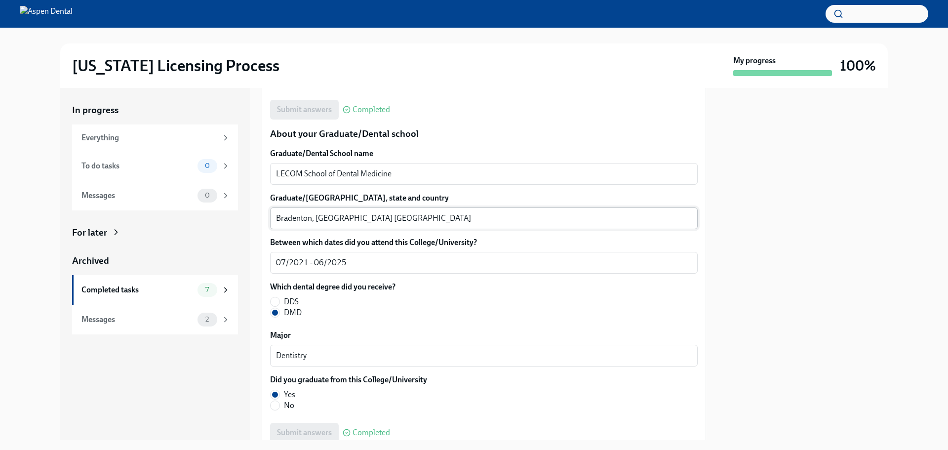
click at [290, 217] on textarea "Bradenton, [GEOGRAPHIC_DATA] [GEOGRAPHIC_DATA]" at bounding box center [484, 218] width 416 height 12
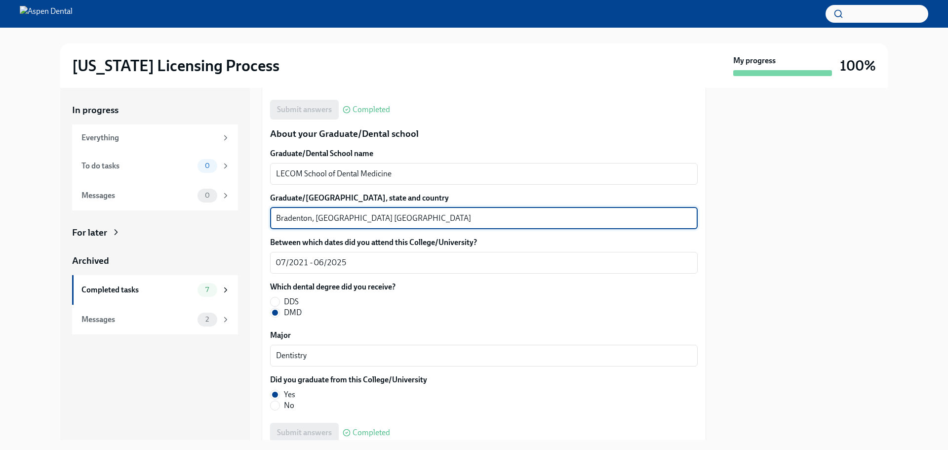
click at [290, 217] on textarea "Bradenton, [GEOGRAPHIC_DATA] [GEOGRAPHIC_DATA]" at bounding box center [484, 218] width 416 height 12
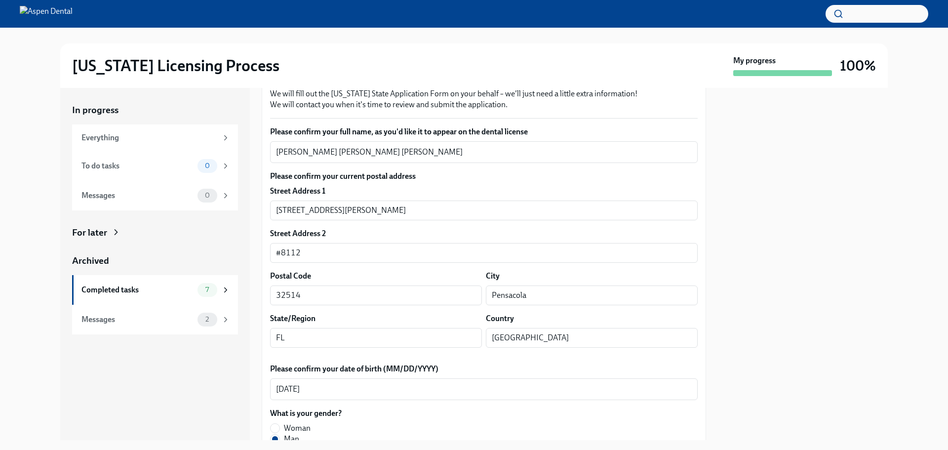
scroll to position [0, 0]
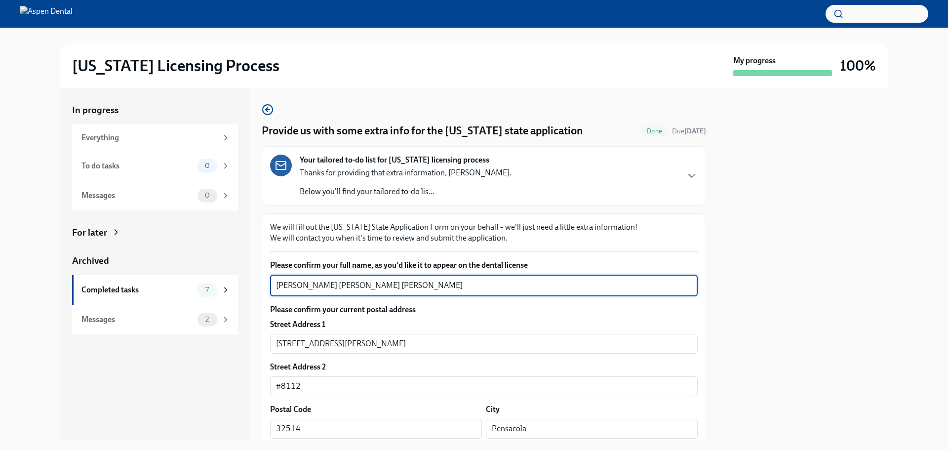
drag, startPoint x: 360, startPoint y: 283, endPoint x: 349, endPoint y: 283, distance: 10.9
click at [349, 283] on textarea "[PERSON_NAME] [PERSON_NAME] [PERSON_NAME]" at bounding box center [484, 285] width 416 height 12
click at [360, 285] on textarea "[PERSON_NAME] [PERSON_NAME] [PERSON_NAME]" at bounding box center [484, 285] width 416 height 12
drag, startPoint x: 361, startPoint y: 285, endPoint x: 273, endPoint y: 281, distance: 87.9
click at [273, 281] on div "[PERSON_NAME] [PERSON_NAME] [PERSON_NAME] x ​" at bounding box center [483, 285] width 427 height 22
